Goal: Download file/media

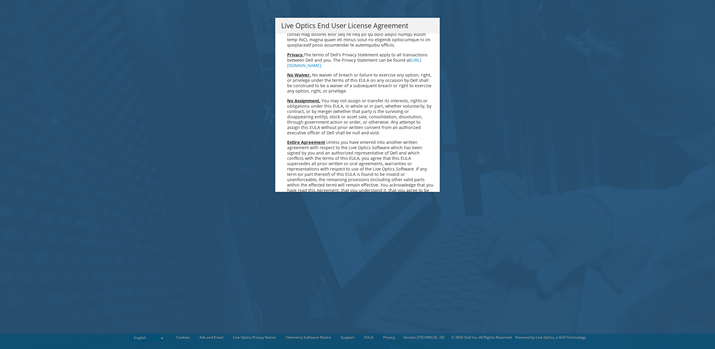
scroll to position [2241, 0]
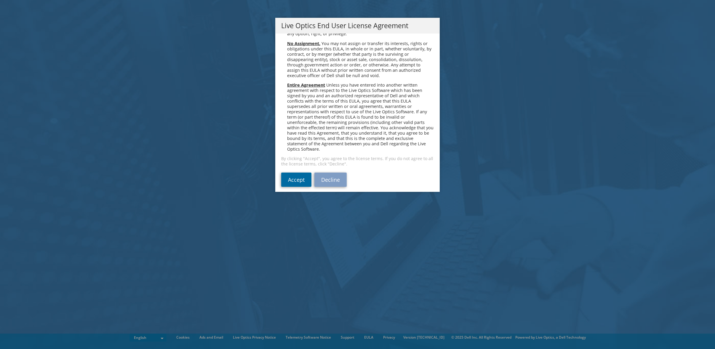
click at [293, 172] on link "Accept" at bounding box center [296, 179] width 30 height 14
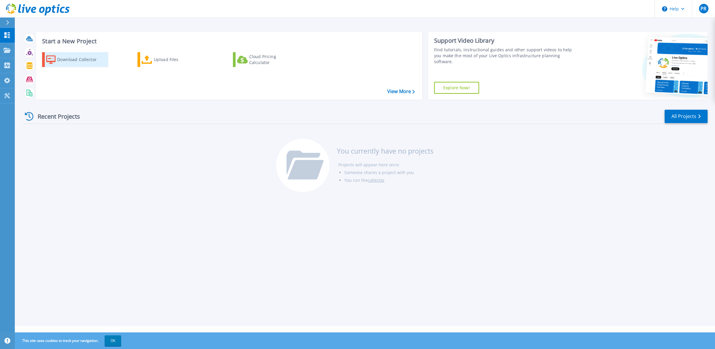
click at [68, 59] on div "Download Collector" at bounding box center [80, 60] width 47 height 12
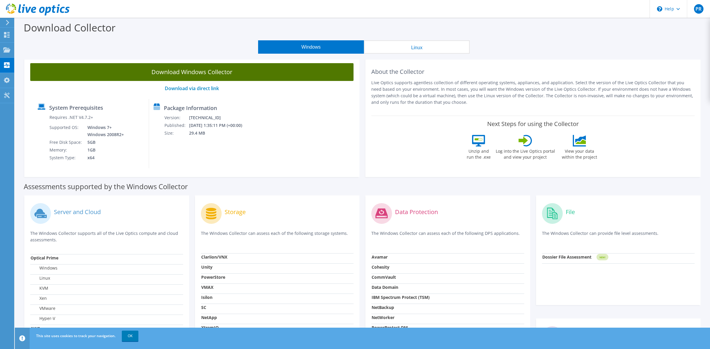
click at [191, 71] on link "Download Windows Collector" at bounding box center [191, 72] width 323 height 18
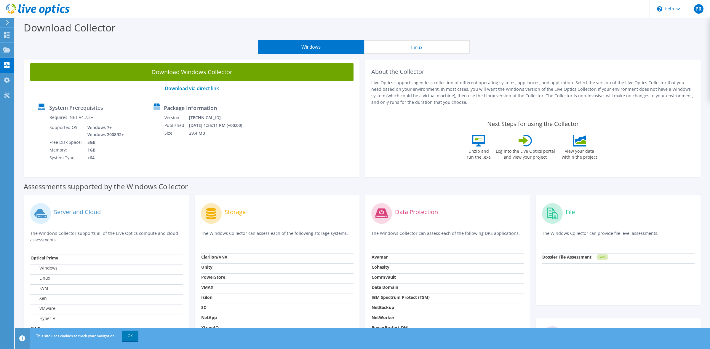
click at [316, 47] on button "Windows" at bounding box center [311, 46] width 106 height 13
click at [601, 151] on label "View your data within the project" at bounding box center [579, 153] width 43 height 14
click at [586, 139] on icon at bounding box center [580, 138] width 11 height 7
click at [311, 47] on button "Windows" at bounding box center [311, 46] width 106 height 13
click at [4, 34] on use at bounding box center [7, 35] width 6 height 6
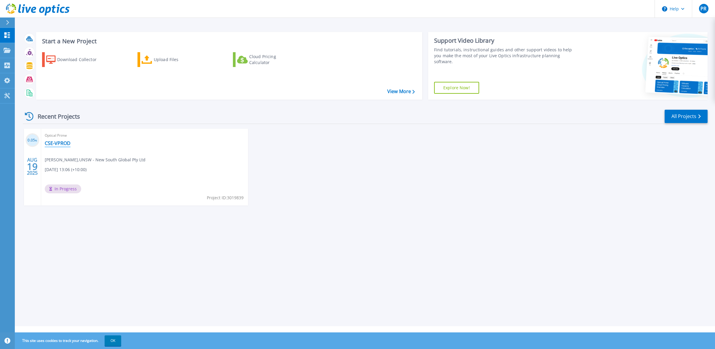
click at [59, 145] on link "CSE-VPROD" at bounding box center [58, 143] width 26 height 6
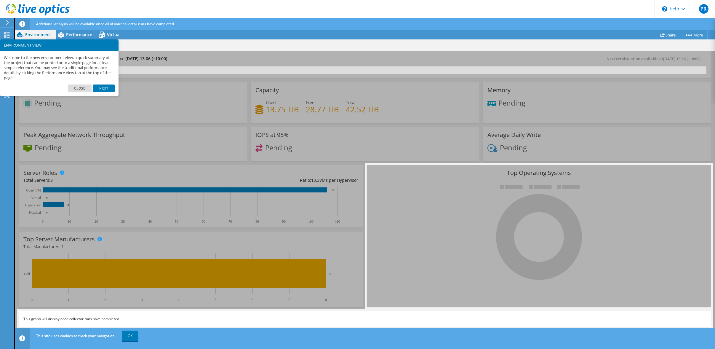
click at [104, 88] on link "Next" at bounding box center [103, 88] width 21 height 8
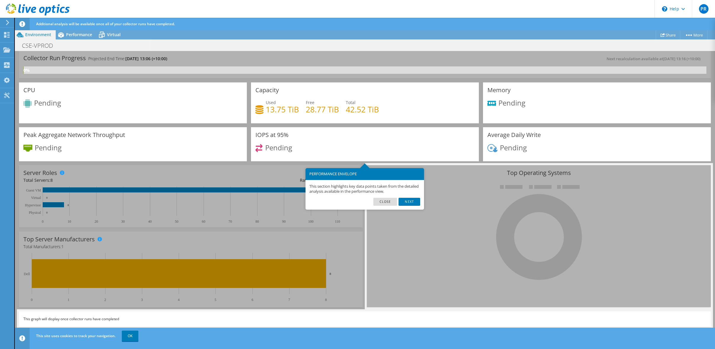
scroll to position [12, 0]
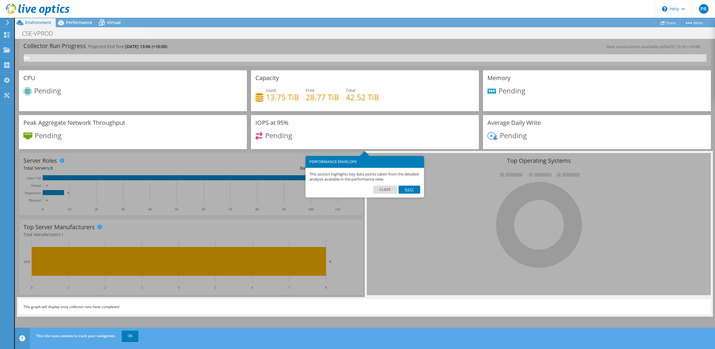
click at [407, 189] on link "Next" at bounding box center [409, 190] width 21 height 8
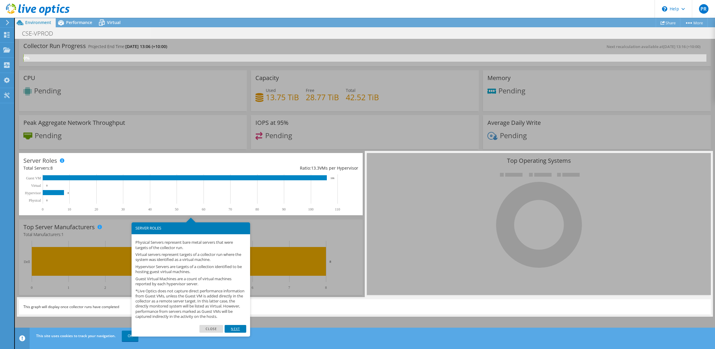
click at [232, 333] on link "Next" at bounding box center [235, 329] width 21 height 8
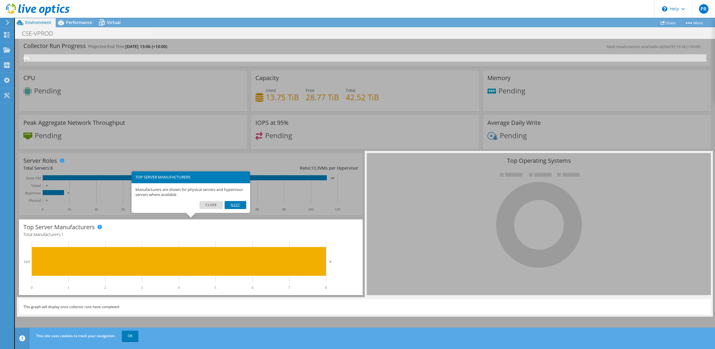
click at [239, 204] on link "Next" at bounding box center [235, 205] width 21 height 8
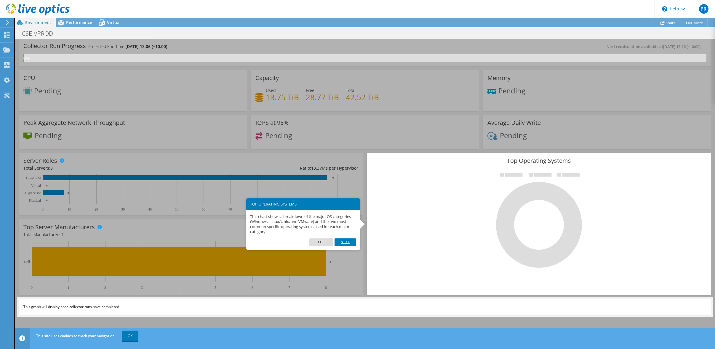
click at [346, 242] on link "Next" at bounding box center [345, 242] width 21 height 8
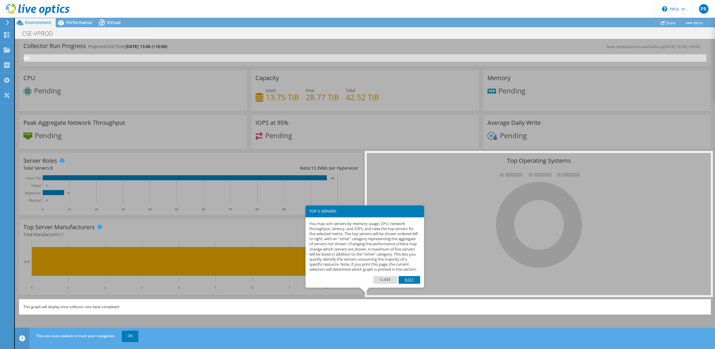
click at [413, 284] on link "Next" at bounding box center [409, 280] width 21 height 8
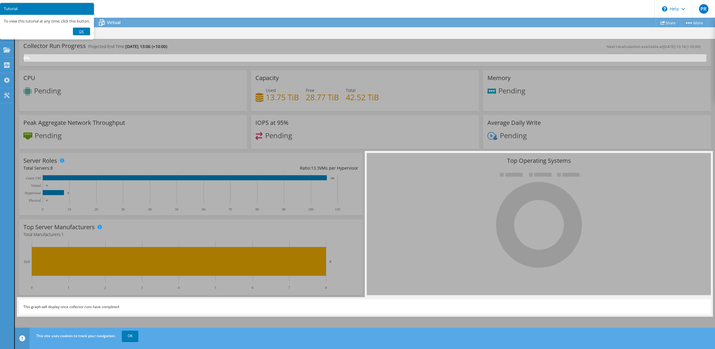
click at [83, 31] on link "Ok" at bounding box center [81, 32] width 17 height 8
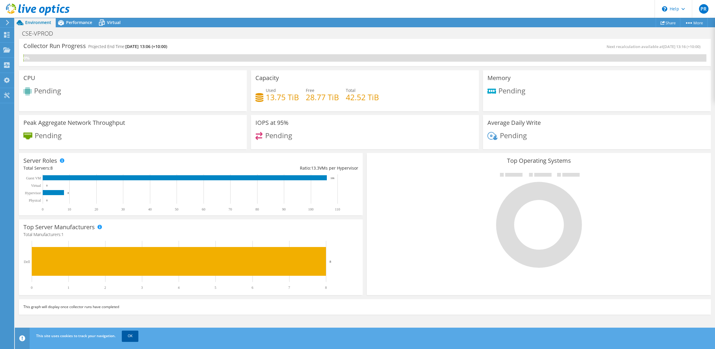
click at [131, 337] on link "OK" at bounding box center [130, 335] width 17 height 11
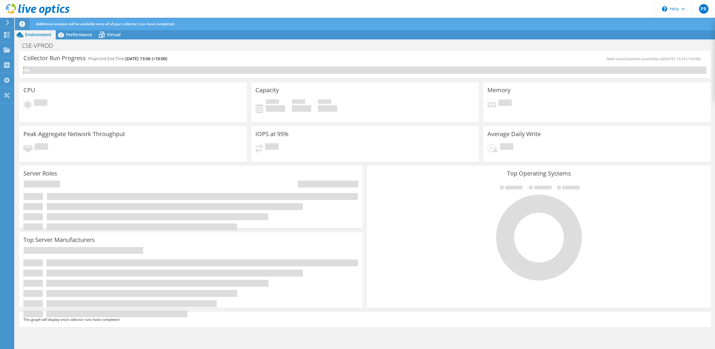
scroll to position [3, 0]
